Goal: Task Accomplishment & Management: Use online tool/utility

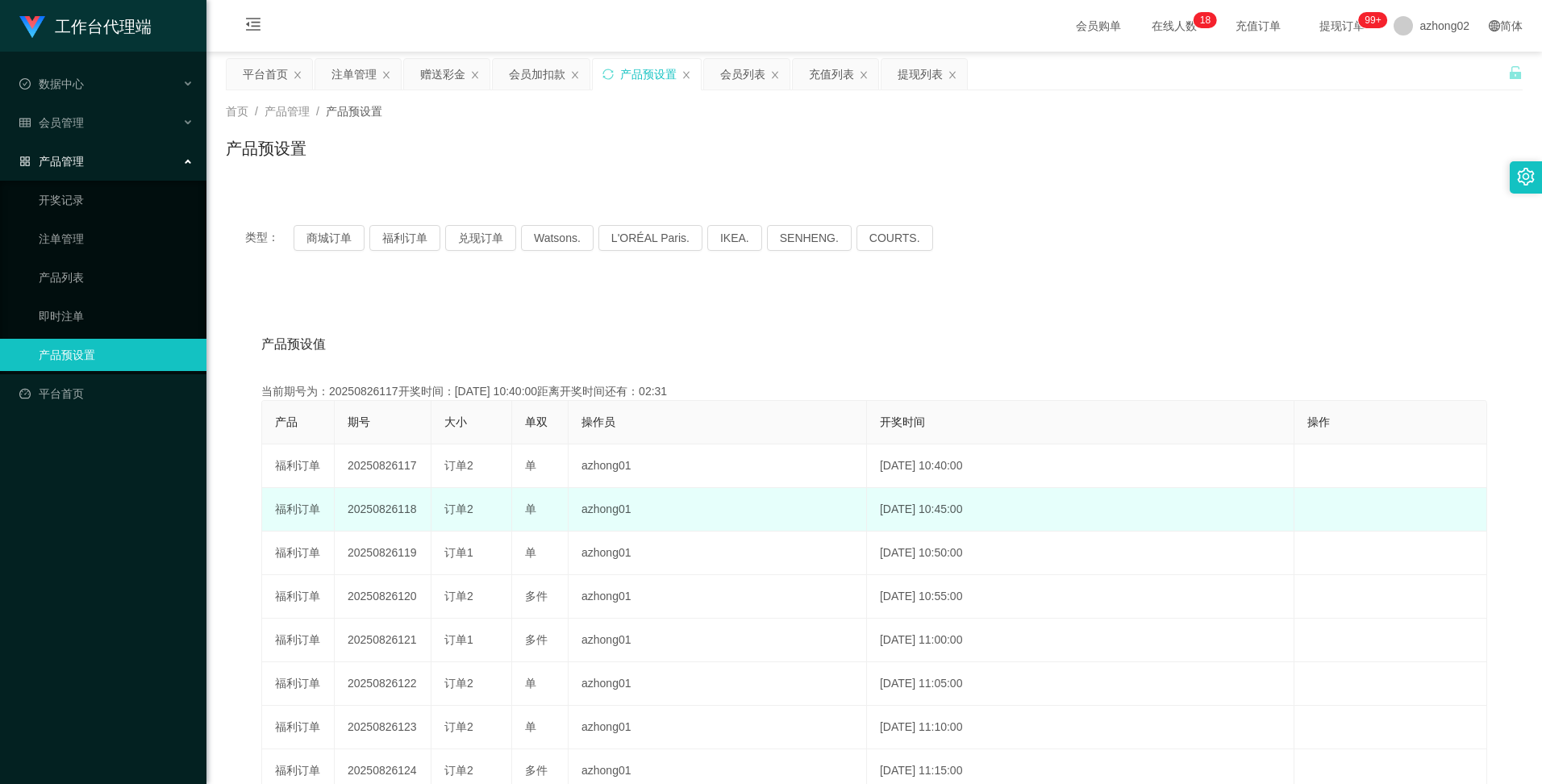
click at [381, 508] on td "20250826118" at bounding box center [383, 509] width 97 height 44
copy td "20250826118"
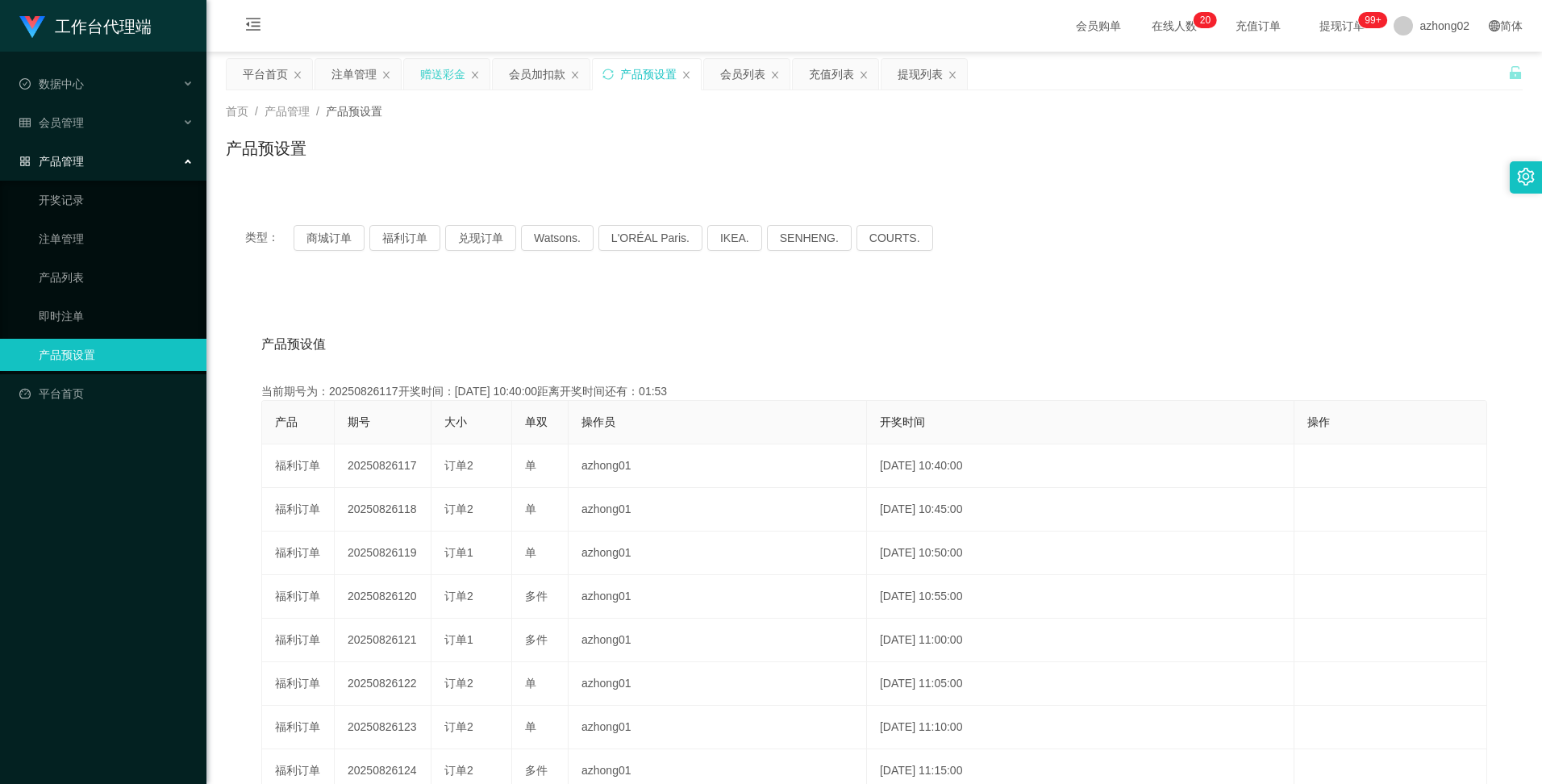
click at [461, 74] on div "赠送彩金" at bounding box center [442, 74] width 45 height 31
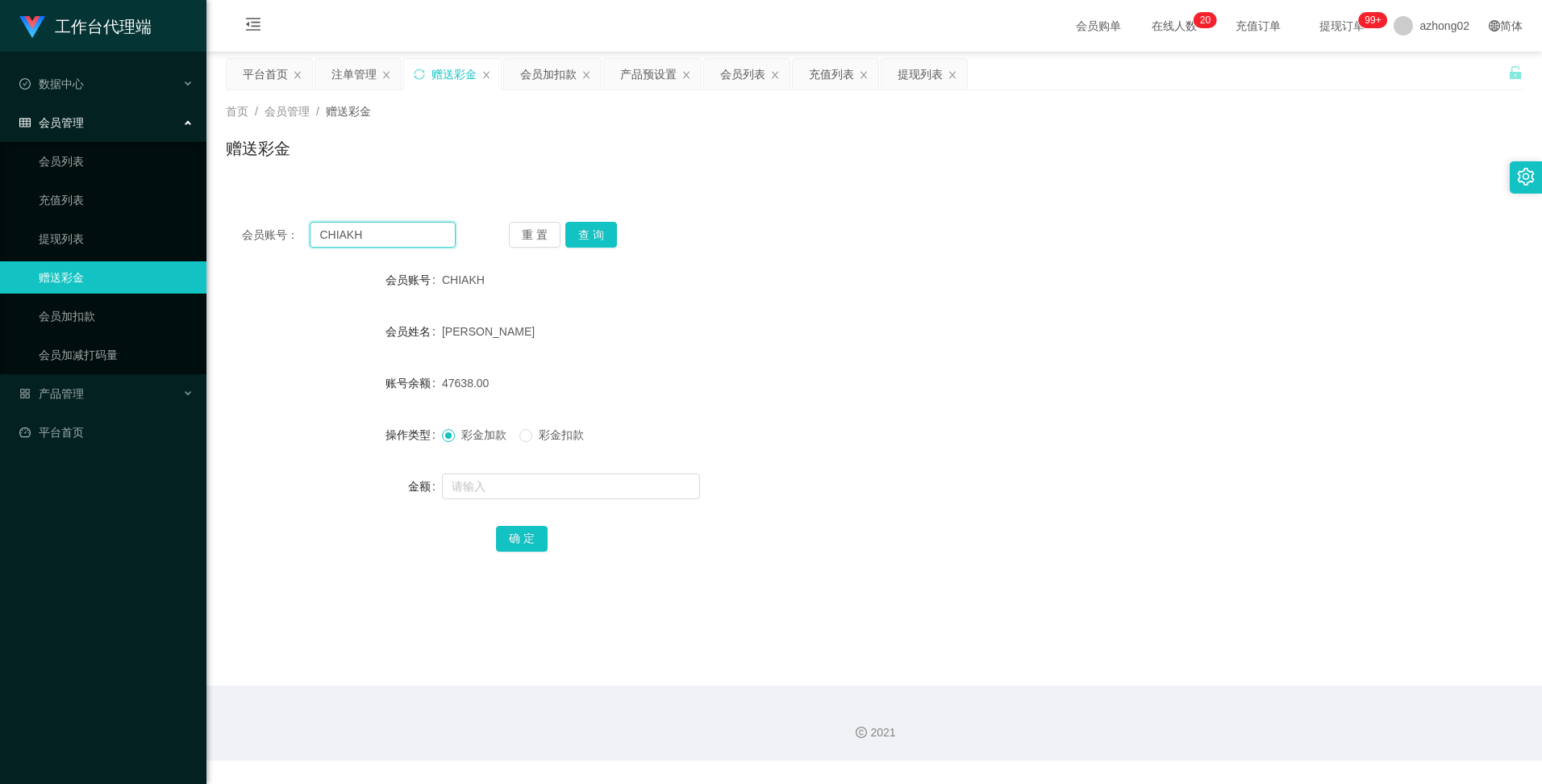
drag, startPoint x: 384, startPoint y: 232, endPoint x: 299, endPoint y: 221, distance: 85.7
click at [299, 221] on div "会员账号： CHIAKH 重 置 查 询 会员账号 CHIAKH 会员姓名 CHIA [PERSON_NAME] 账号余额 47638.00 操作类型 彩金加…" at bounding box center [874, 397] width 1296 height 384
paste input "King45679"
type input "King45679"
click at [595, 236] on button "查 询" at bounding box center [591, 235] width 51 height 26
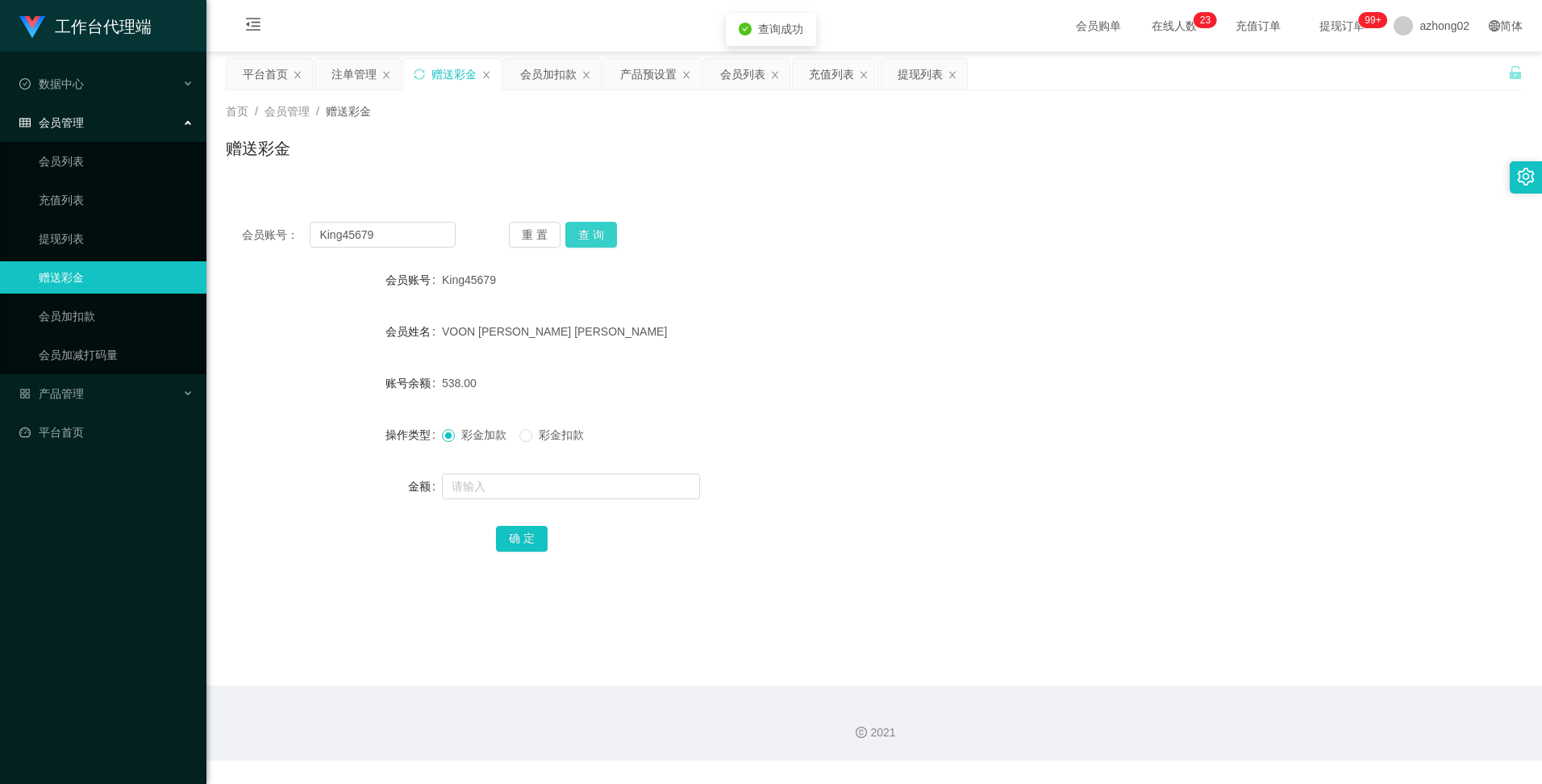
click at [594, 233] on button "查 询" at bounding box center [591, 235] width 51 height 26
click at [643, 74] on div "产品预设置" at bounding box center [648, 74] width 56 height 31
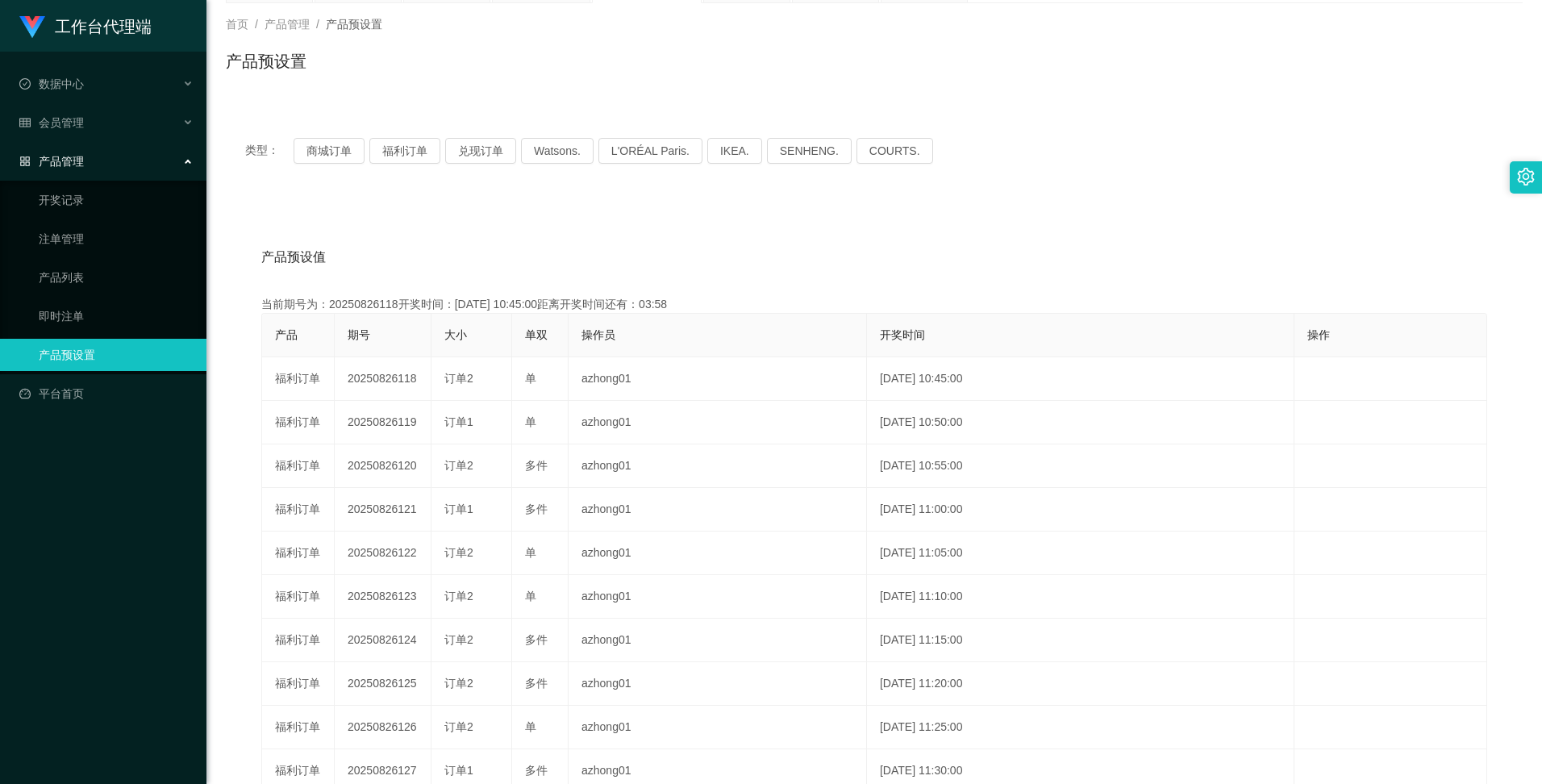
scroll to position [80, 0]
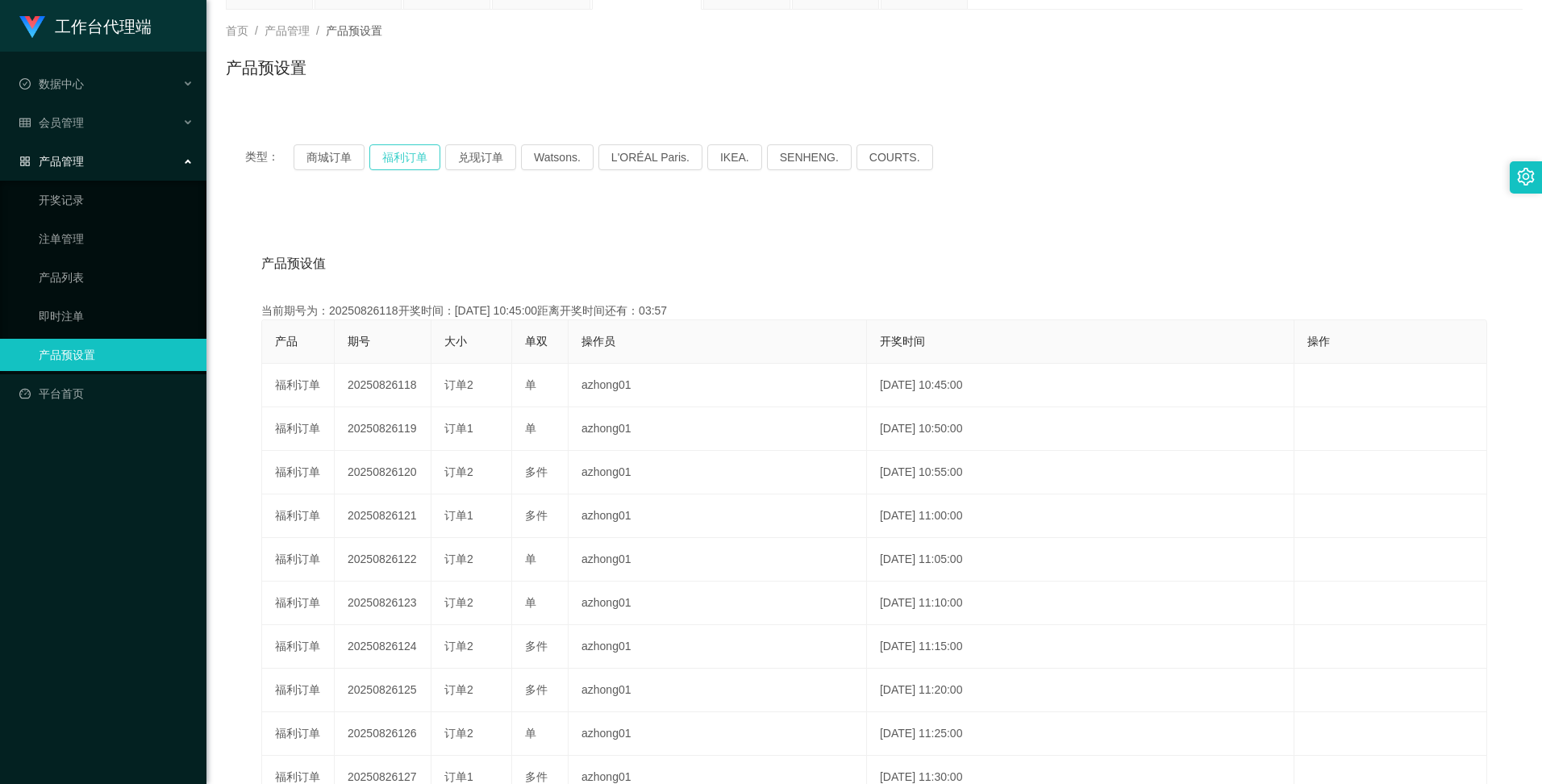
click at [397, 158] on button "福利订单" at bounding box center [405, 157] width 71 height 26
click at [744, 240] on div "产品预设值 添加期号 当前期号为：20250826118开奖时间：[DATE] 10:45:00距离开奖时间还有：03:55 产品 期号 大小 单双 操作员 …" at bounding box center [874, 537] width 1296 height 664
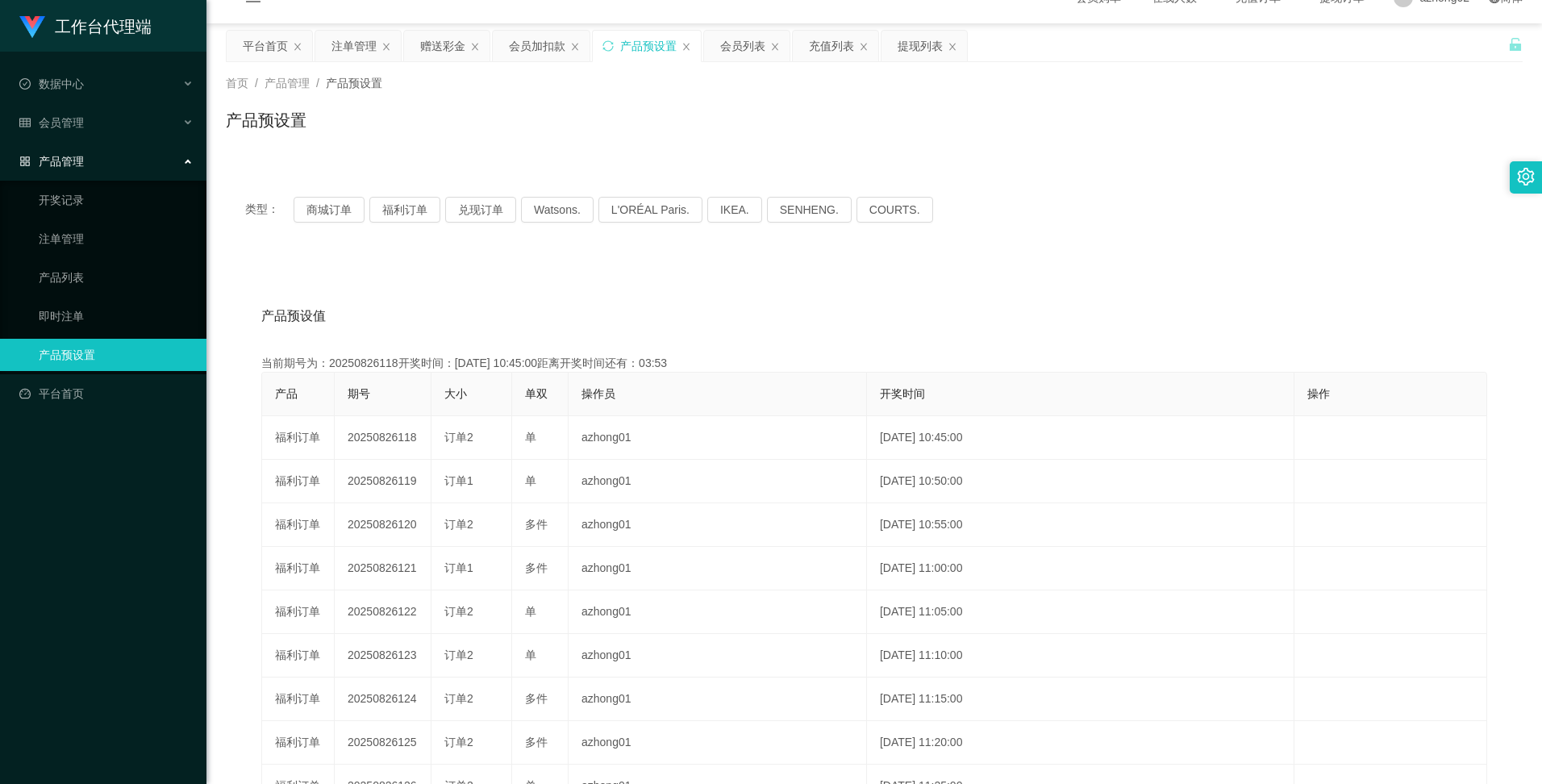
scroll to position [0, 0]
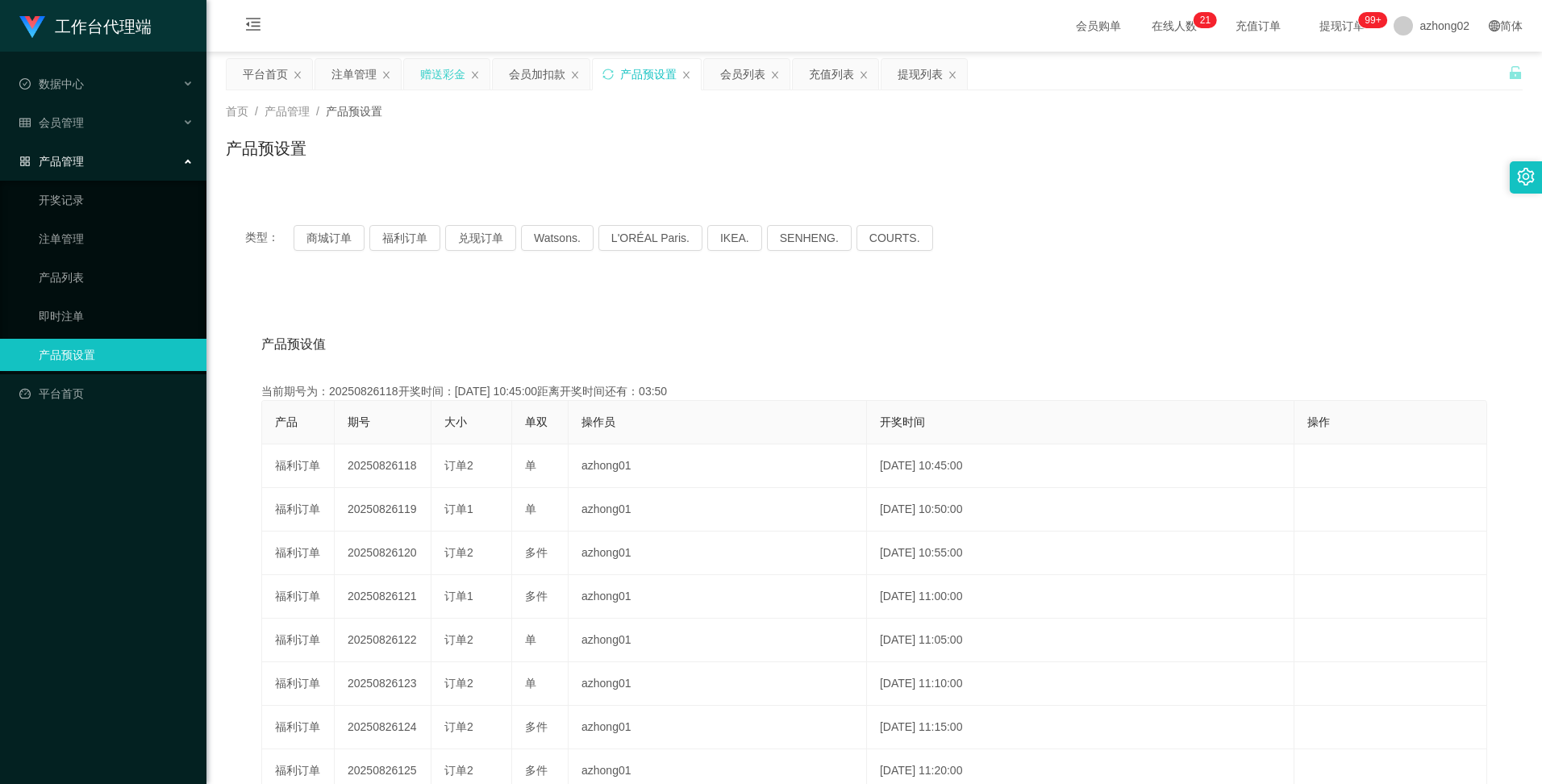
click at [440, 74] on div "赠送彩金" at bounding box center [442, 74] width 45 height 31
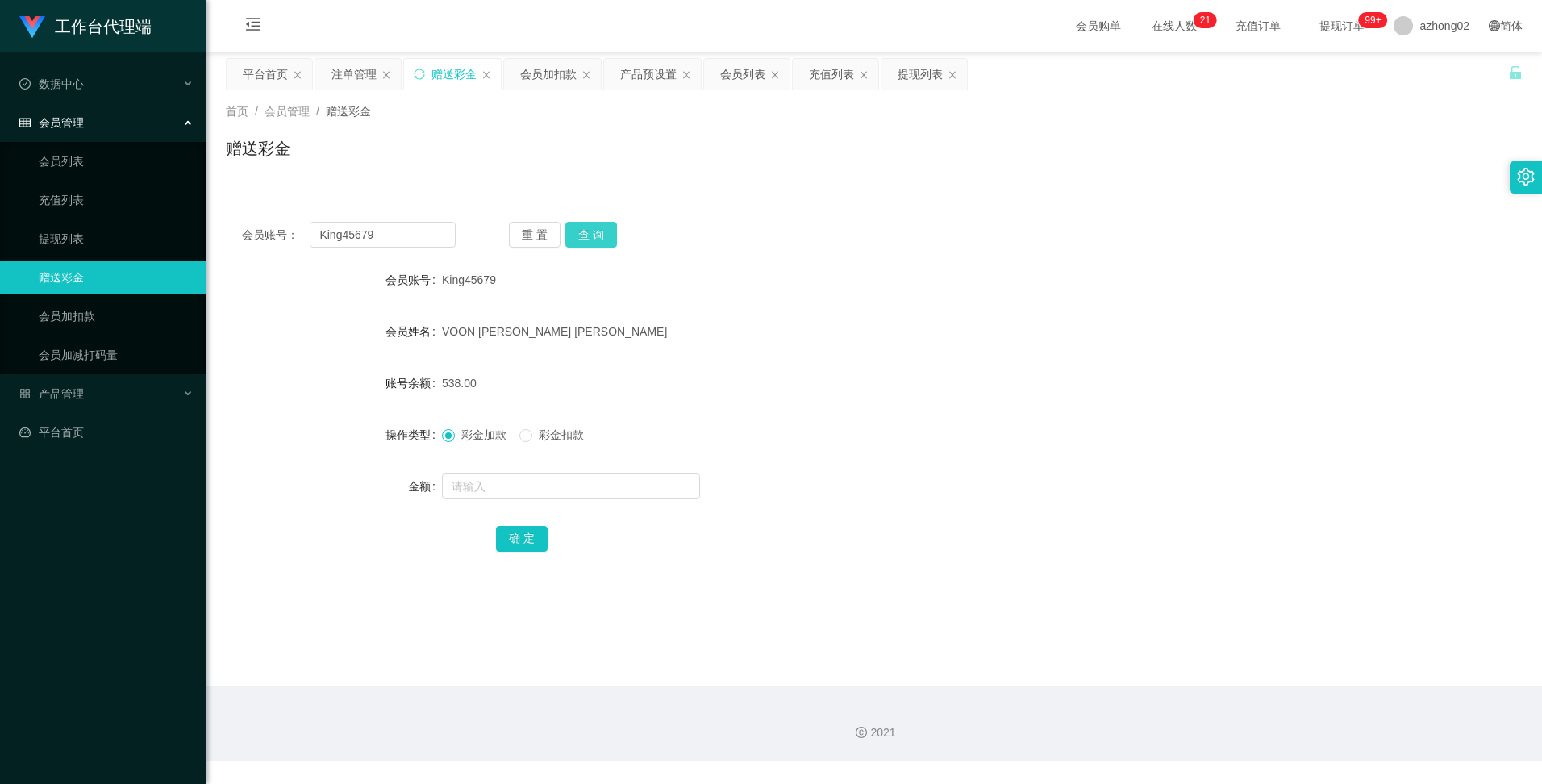
click at [591, 242] on button "查 询" at bounding box center [591, 235] width 51 height 26
click at [586, 235] on button "查 询" at bounding box center [591, 235] width 51 height 26
click at [586, 235] on div "重 置 查 询" at bounding box center [615, 235] width 214 height 26
click at [585, 235] on button "查 询" at bounding box center [591, 235] width 51 height 26
click at [584, 231] on button "查 询" at bounding box center [591, 235] width 51 height 26
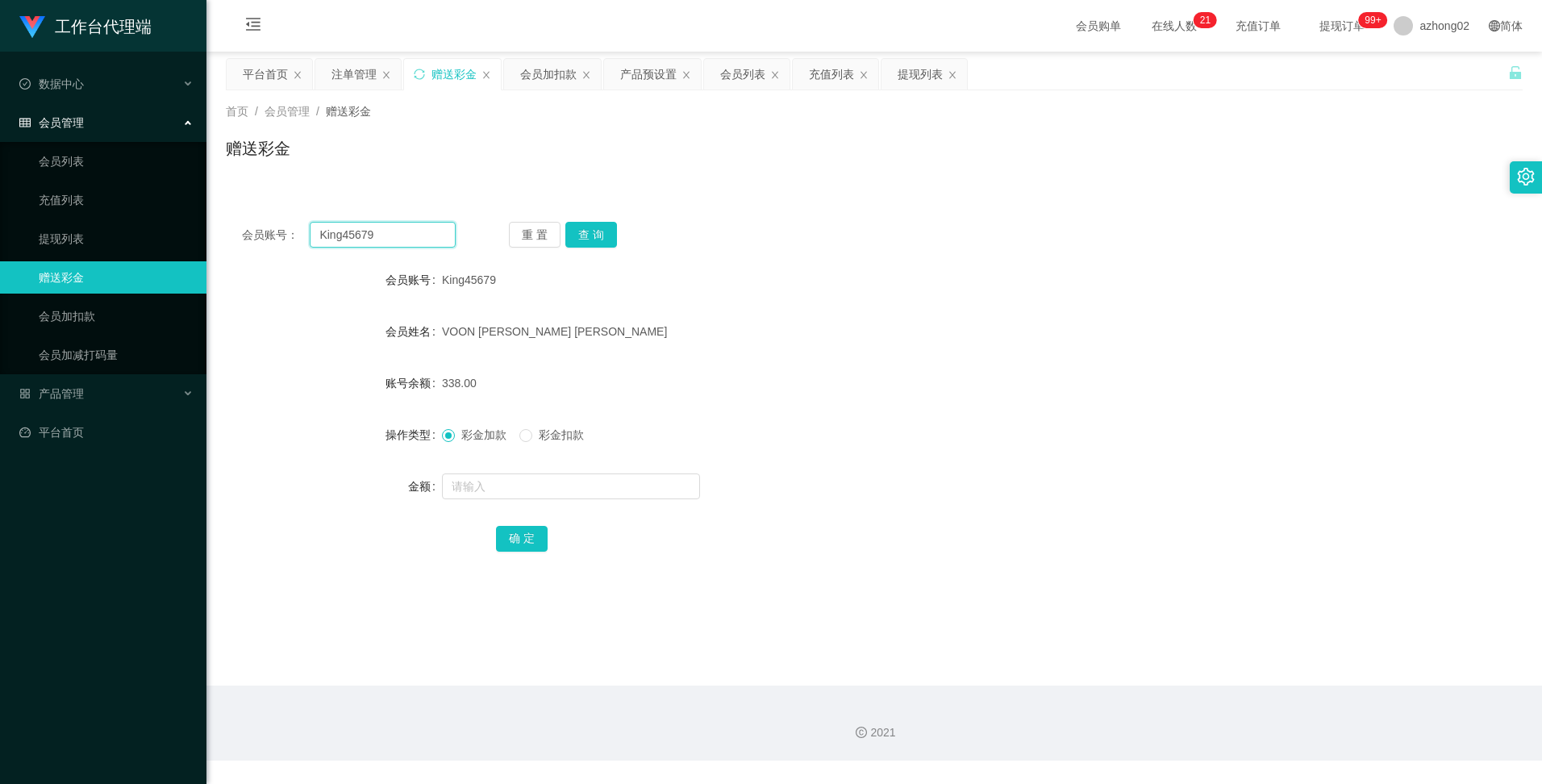
drag, startPoint x: 394, startPoint y: 232, endPoint x: 299, endPoint y: 235, distance: 95.0
click at [299, 235] on div "会员账号： King45679" at bounding box center [349, 235] width 214 height 26
click at [345, 81] on div "注单管理" at bounding box center [354, 74] width 45 height 31
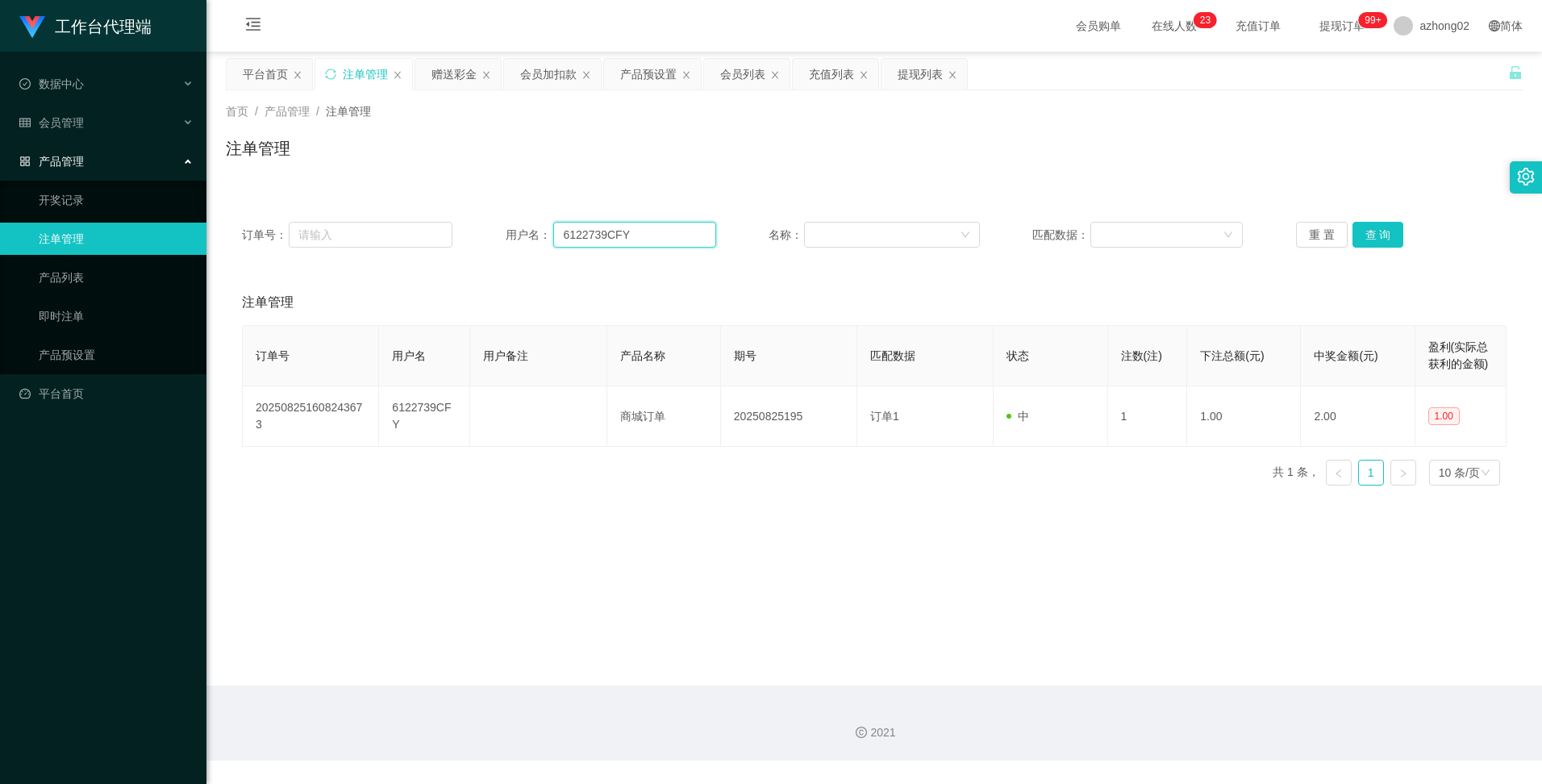
drag, startPoint x: 646, startPoint y: 230, endPoint x: 513, endPoint y: 235, distance: 133.1
click at [513, 235] on div "用户名： 6122739CFY" at bounding box center [610, 235] width 210 height 26
paste input "King45679"
type input "King45679"
click at [1390, 244] on button "查 询" at bounding box center [1378, 235] width 51 height 26
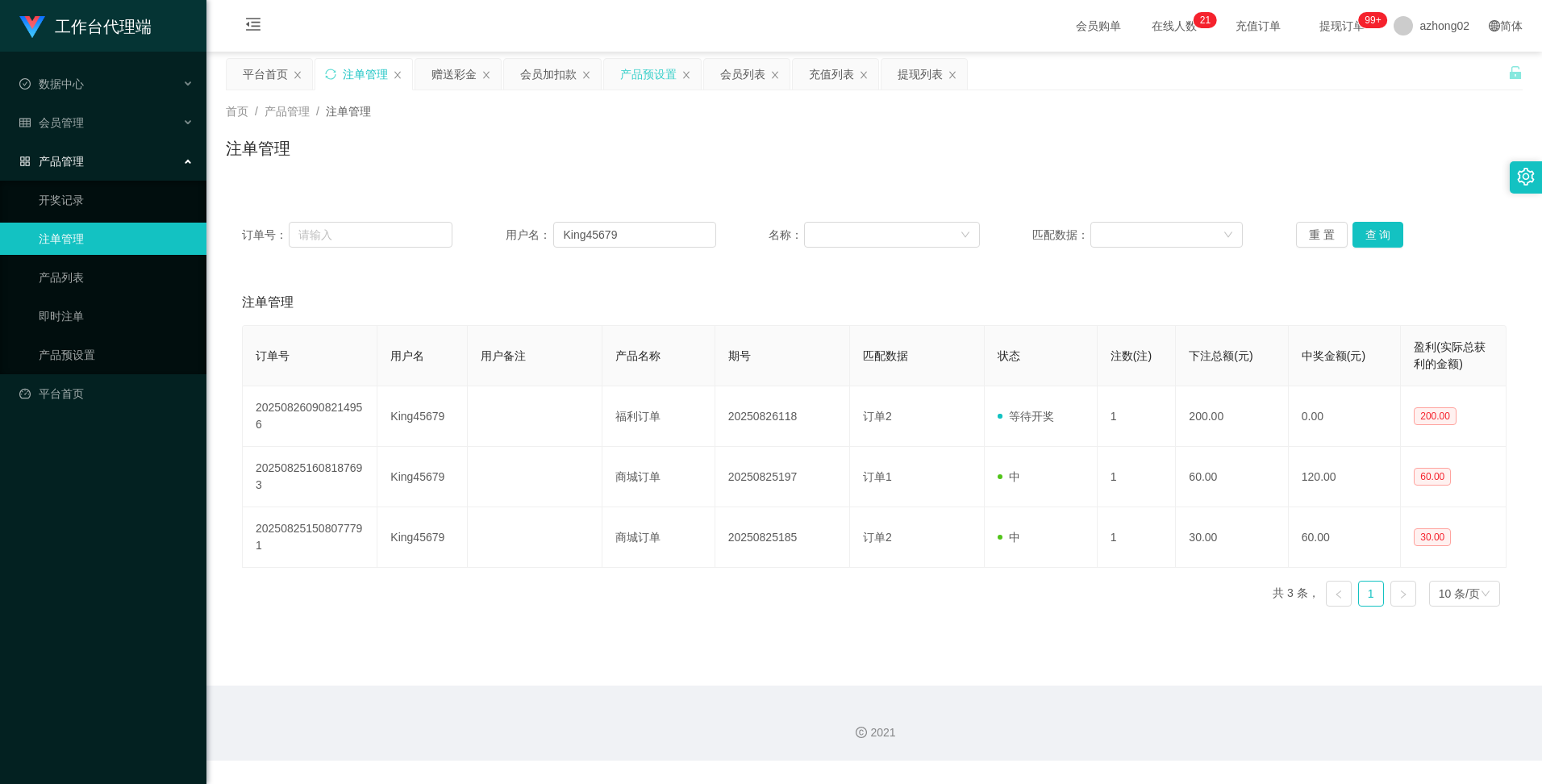
click at [651, 79] on div "产品预设置" at bounding box center [648, 74] width 56 height 31
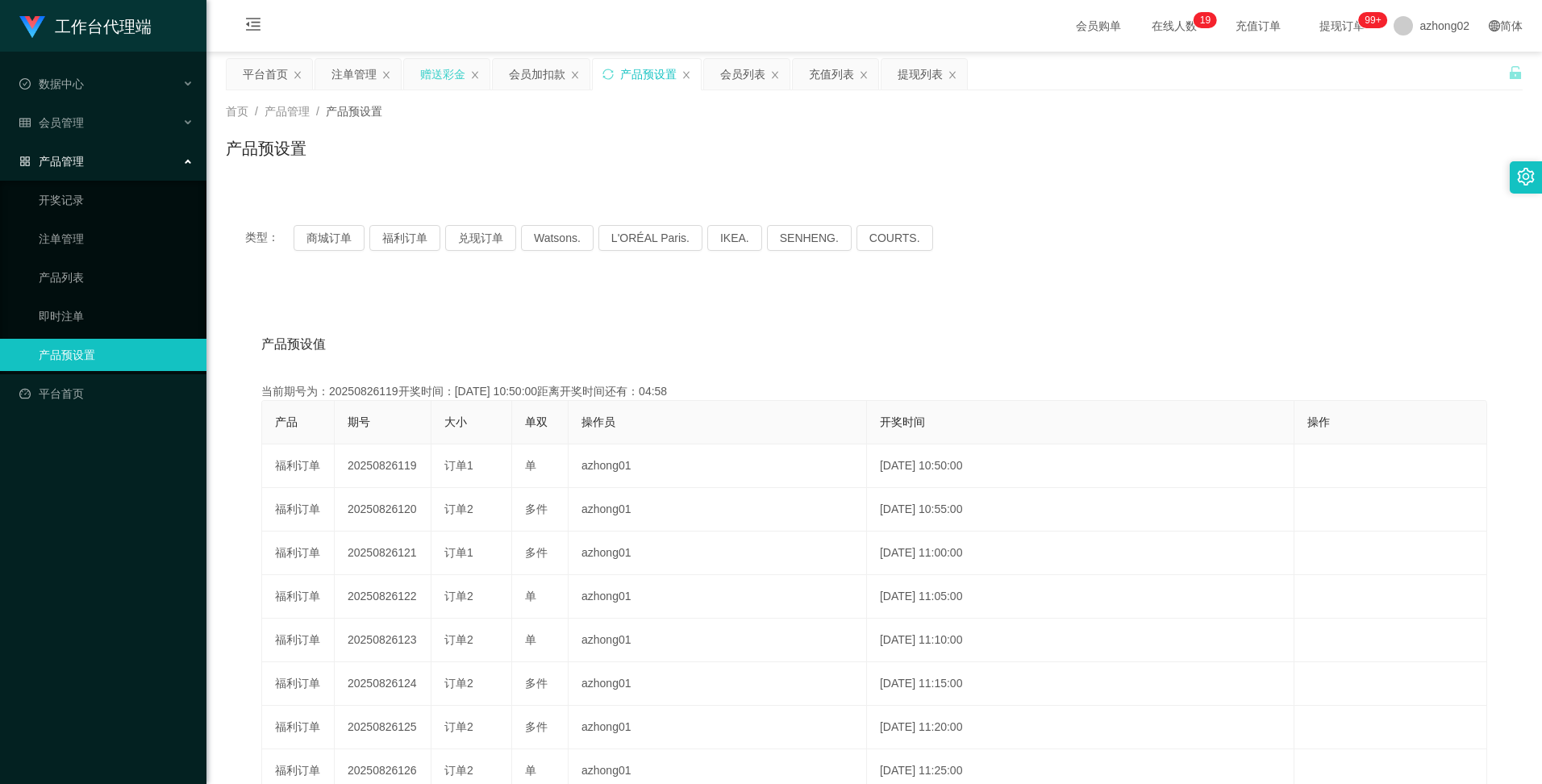
click at [433, 71] on div "赠送彩金" at bounding box center [442, 74] width 45 height 31
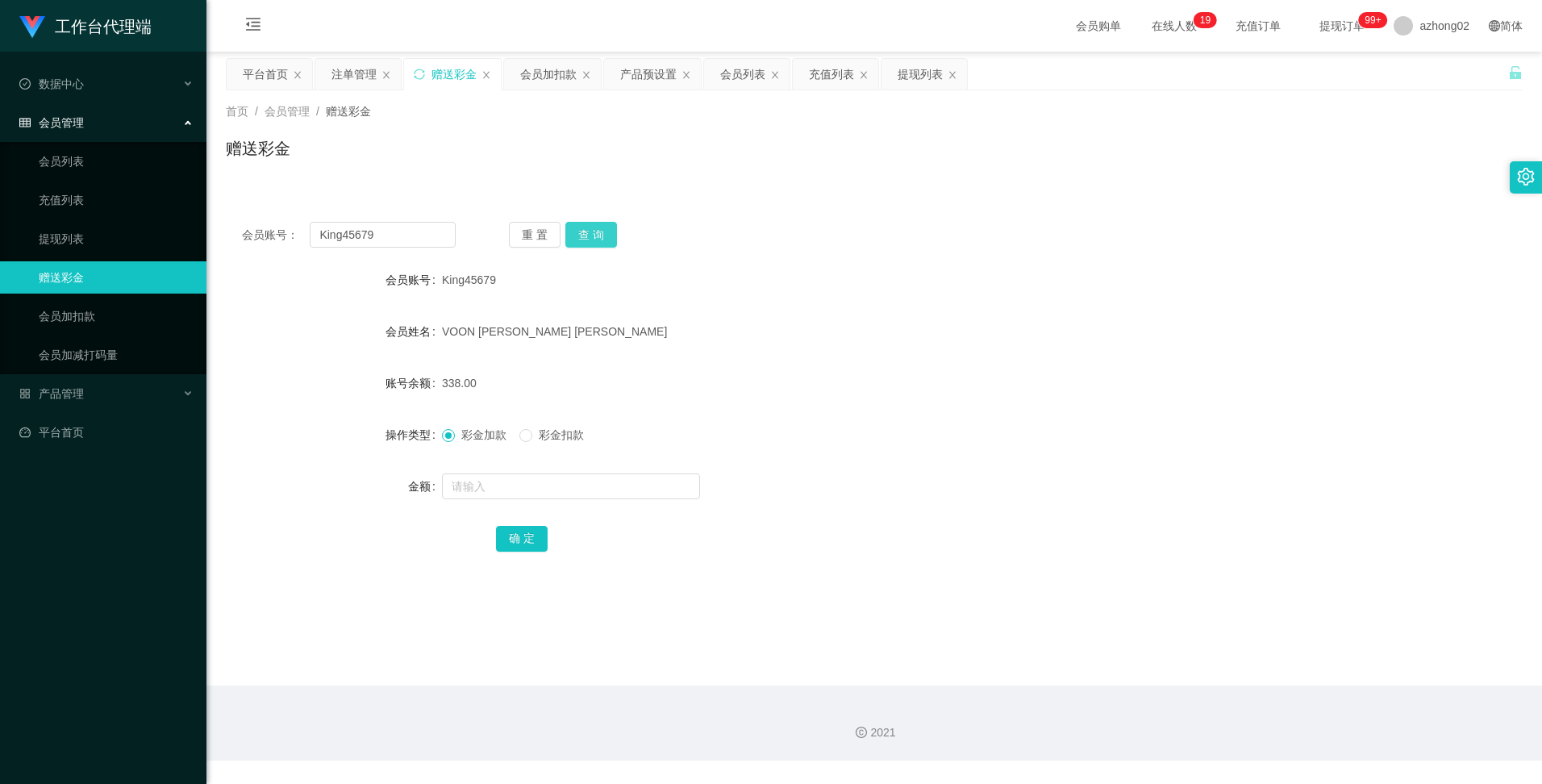
click at [590, 232] on button "查 询" at bounding box center [591, 235] width 51 height 26
click at [580, 232] on button "查 询" at bounding box center [591, 235] width 51 height 26
click at [649, 78] on div "产品预设置" at bounding box center [648, 74] width 56 height 31
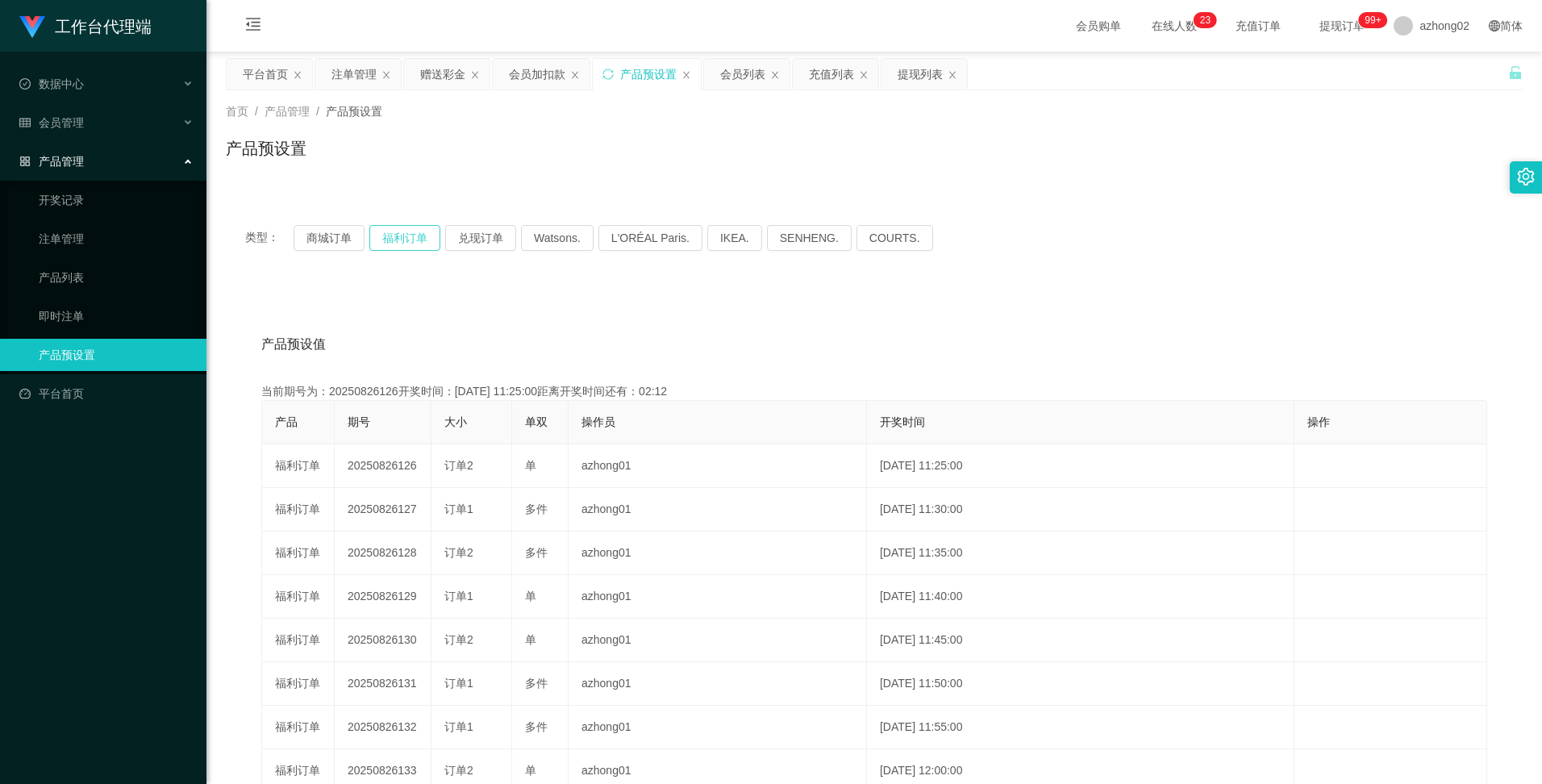
click at [400, 238] on button "福利订单" at bounding box center [405, 238] width 71 height 26
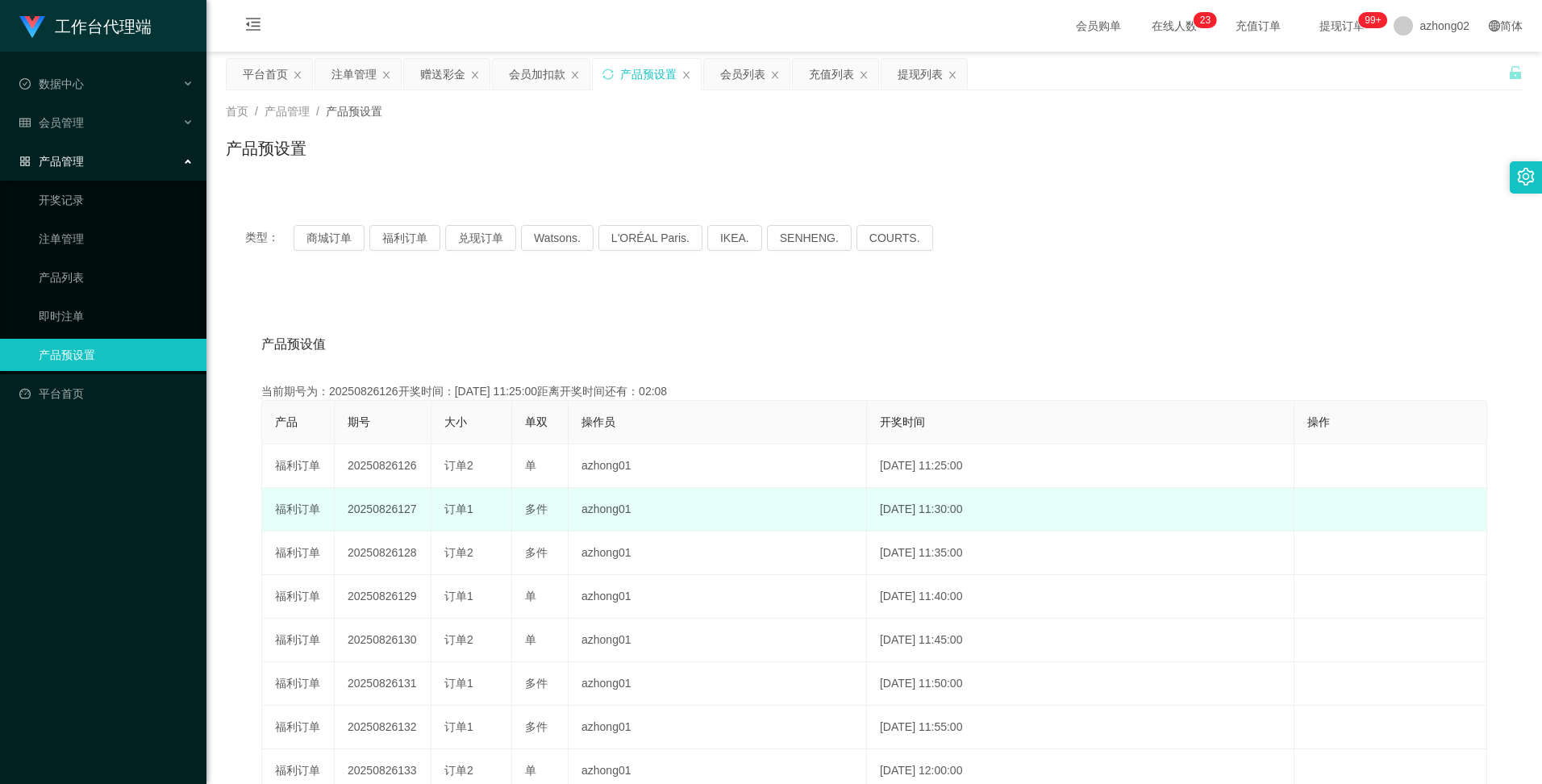
click at [375, 512] on td "20250826127" at bounding box center [383, 509] width 97 height 44
copy td "20250826127"
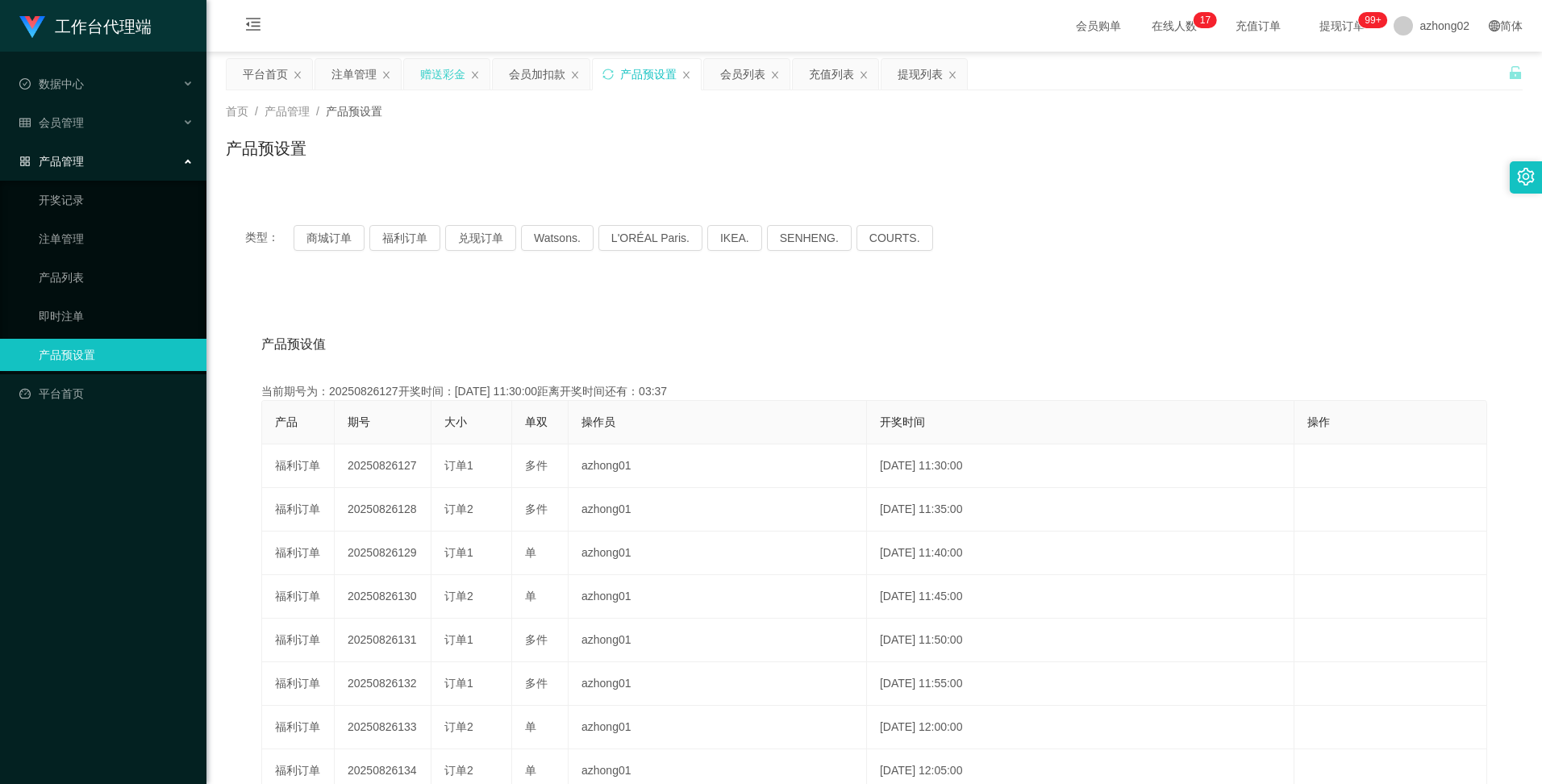
click at [445, 70] on div "赠送彩金" at bounding box center [442, 74] width 45 height 31
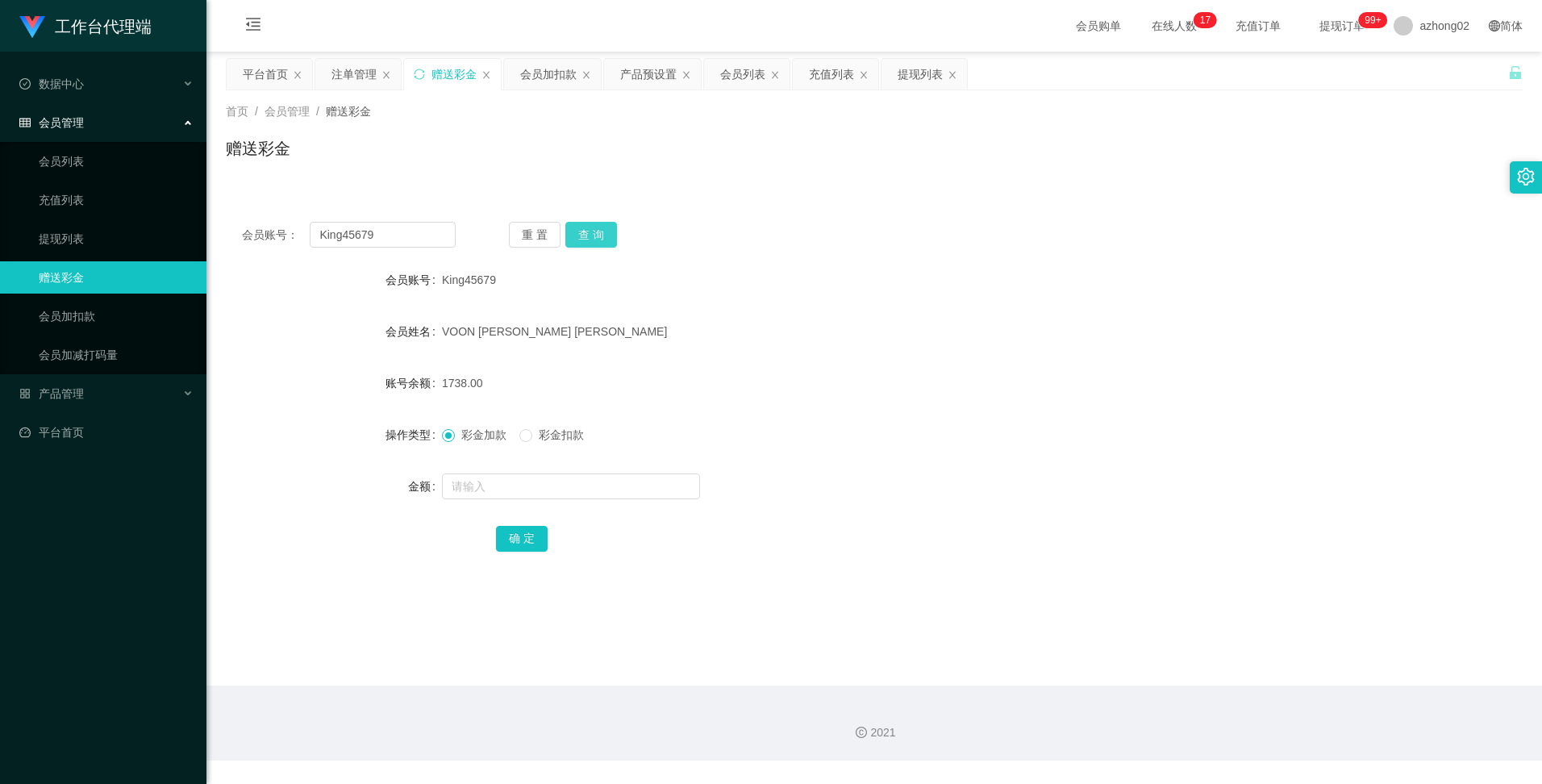
click at [596, 237] on button "查 询" at bounding box center [591, 235] width 51 height 26
